Goal: Task Accomplishment & Management: Complete application form

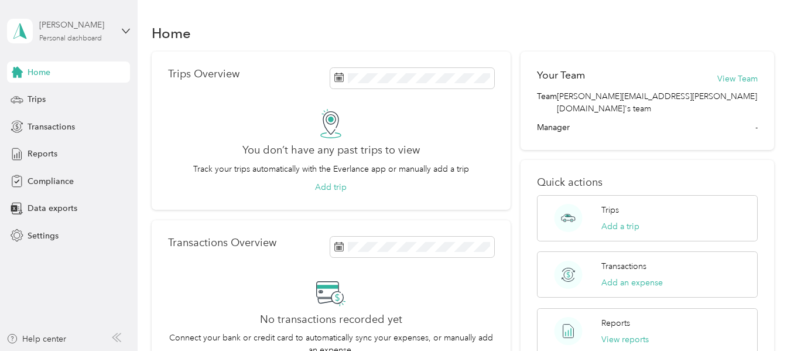
click at [69, 42] on div "Personal dashboard" at bounding box center [70, 38] width 63 height 7
click at [290, 8] on div "Home Trips Overview You don’t have any past trips to view Track your trips auto…" at bounding box center [463, 291] width 650 height 583
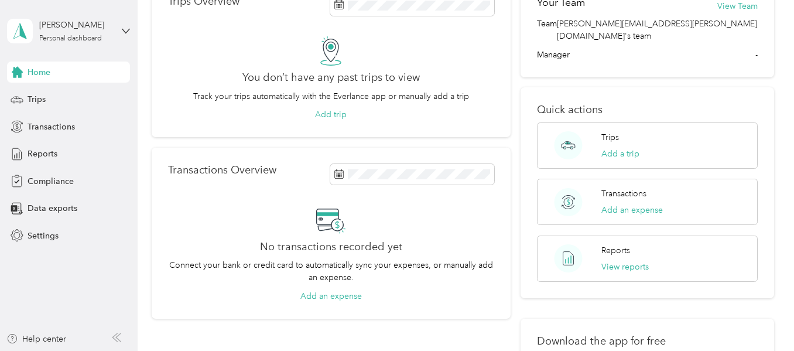
scroll to position [59, 0]
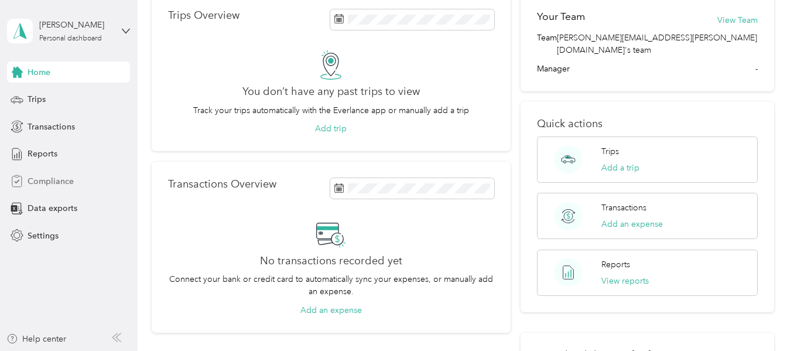
click at [44, 189] on div "Compliance" at bounding box center [68, 180] width 123 height 21
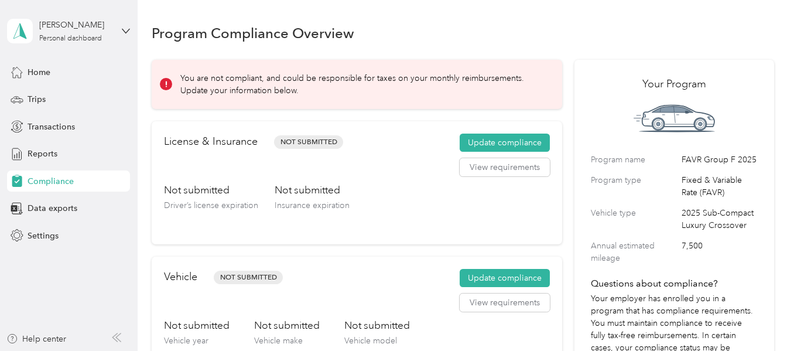
click at [472, 33] on div "Program Compliance Overview" at bounding box center [463, 32] width 622 height 25
click at [501, 165] on button "View requirements" at bounding box center [505, 167] width 90 height 19
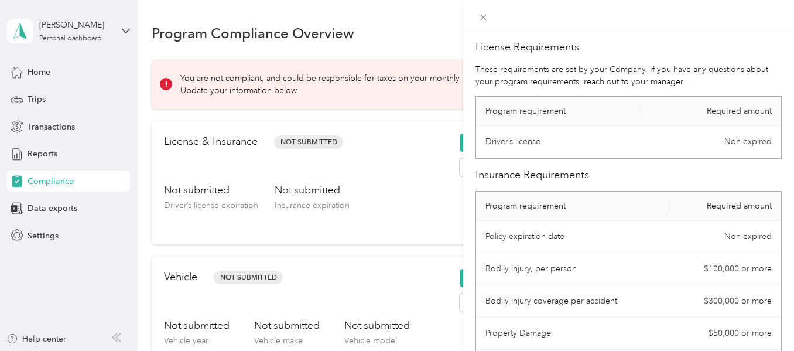
click at [391, 213] on div "License Requirements These requirements are set by your Company. If you have an…" at bounding box center [397, 175] width 794 height 351
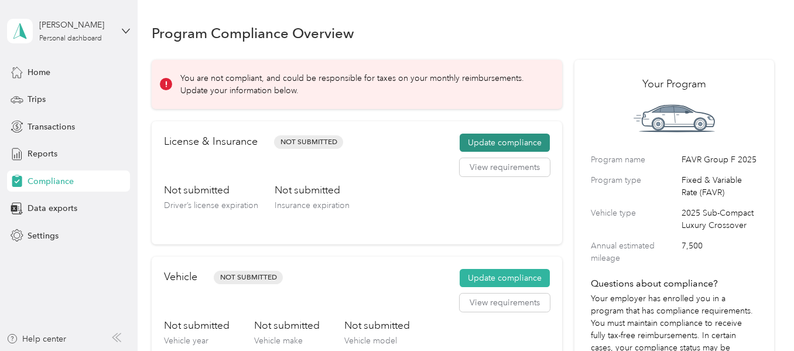
click at [498, 142] on button "Update compliance" at bounding box center [505, 142] width 90 height 19
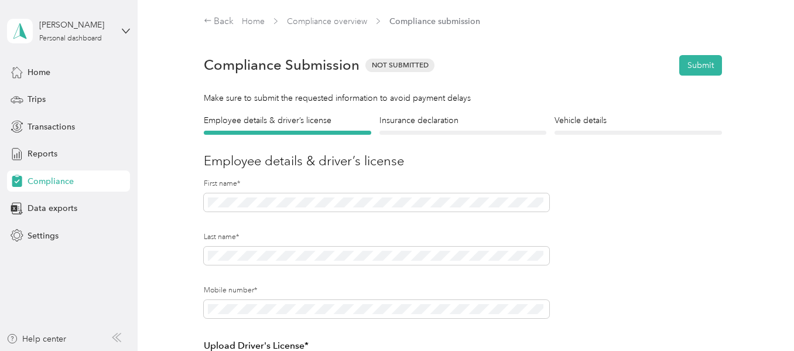
click at [456, 128] on div "Insurance declaration Insurance" at bounding box center [462, 124] width 167 height 20
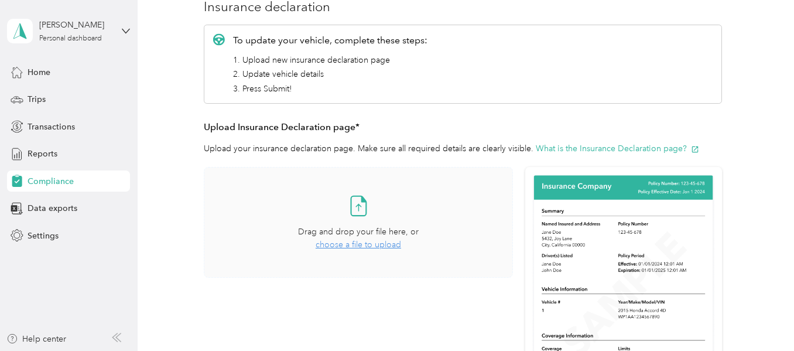
scroll to position [117, 0]
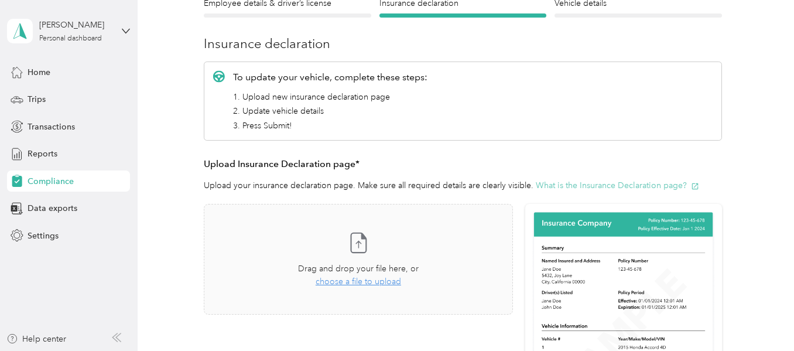
click at [630, 187] on button "What is the Insurance Declaration page?" at bounding box center [617, 185] width 163 height 12
